Goal: Check status: Check status

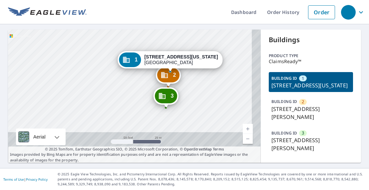
drag, startPoint x: 237, startPoint y: 96, endPoint x: 226, endPoint y: 53, distance: 44.2
click at [226, 53] on div "2 [STREET_ADDRESS][PERSON_NAME] 3 [STREET_ADDRESS][PERSON_NAME] [GEOGRAPHIC_DAT…" at bounding box center [134, 96] width 253 height 133
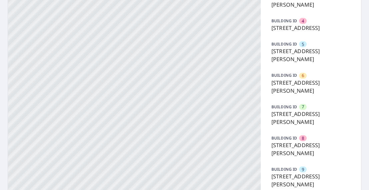
scroll to position [303, 0]
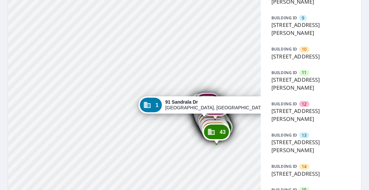
drag, startPoint x: 189, startPoint y: 113, endPoint x: 185, endPoint y: 52, distance: 62.0
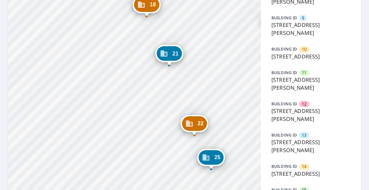
drag, startPoint x: 153, startPoint y: 141, endPoint x: 129, endPoint y: 100, distance: 47.6
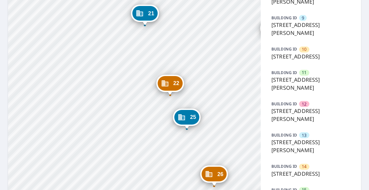
click at [1, 68] on div "Dashboard Order History Order 2 91 Sandrala Dr Reynoldsburg, OH 43068 3 107 San…" at bounding box center [184, 95] width 369 height 190
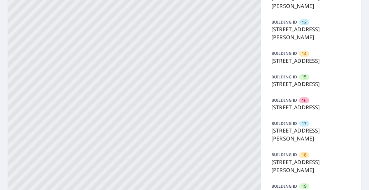
scroll to position [417, 0]
click at [290, 88] on p "[STREET_ADDRESS]" at bounding box center [310, 84] width 79 height 8
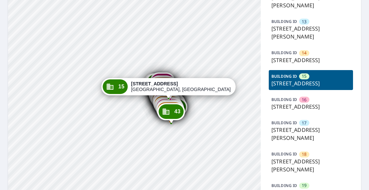
drag, startPoint x: 201, startPoint y: 115, endPoint x: 178, endPoint y: 27, distance: 91.0
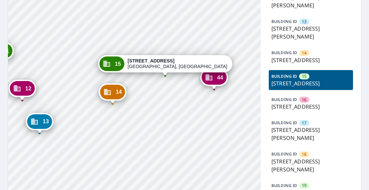
drag, startPoint x: 185, startPoint y: 129, endPoint x: 168, endPoint y: 99, distance: 34.6
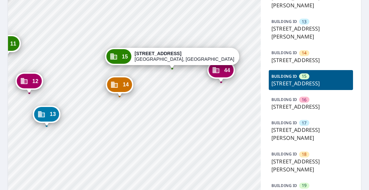
drag, startPoint x: 172, startPoint y: 139, endPoint x: 242, endPoint y: 86, distance: 88.0
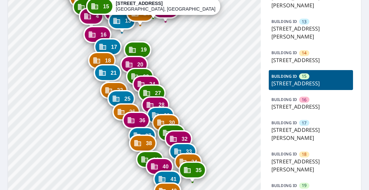
drag, startPoint x: 181, startPoint y: 151, endPoint x: 168, endPoint y: 59, distance: 93.4
